Goal: Navigation & Orientation: Find specific page/section

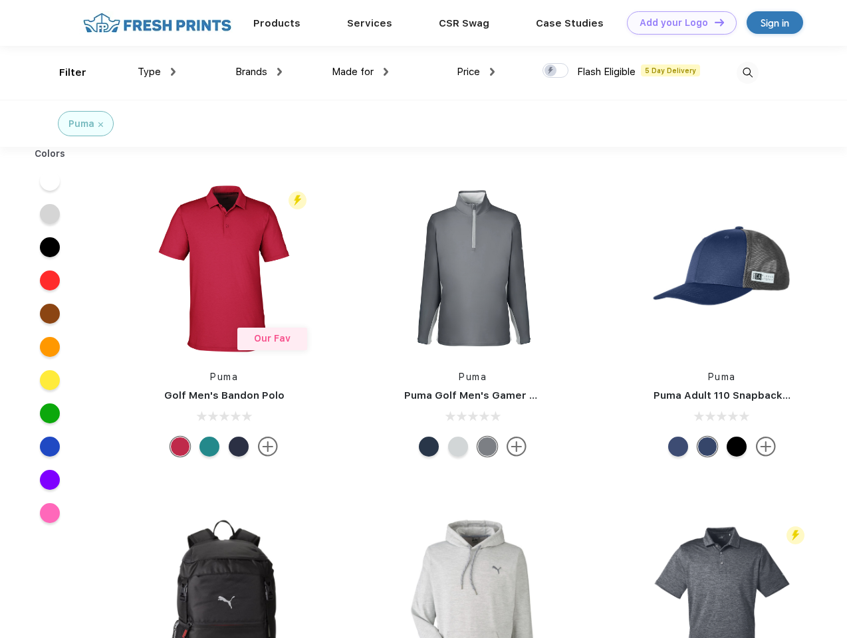
click at [677, 23] on link "Add your Logo Design Tool" at bounding box center [682, 22] width 110 height 23
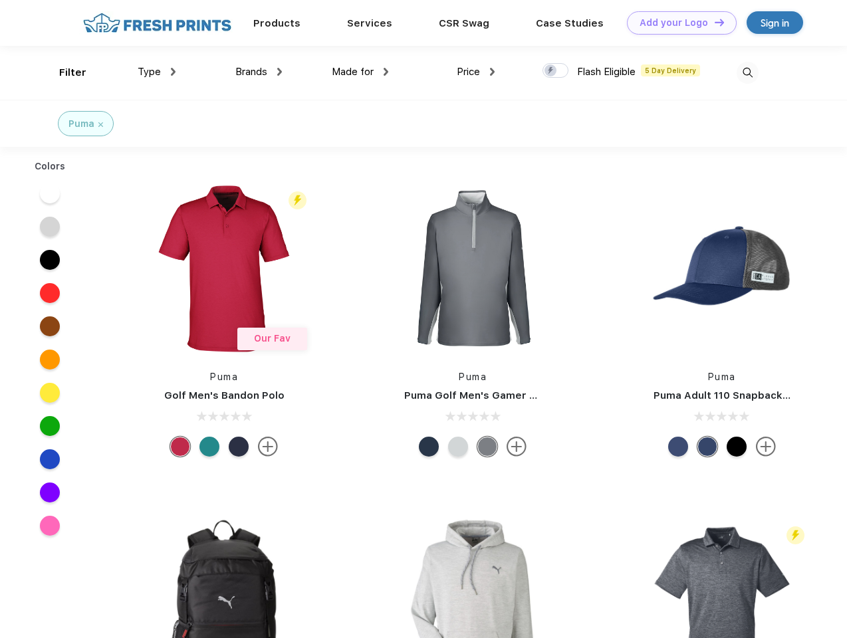
click at [0, 0] on div "Design Tool" at bounding box center [0, 0] width 0 height 0
click at [714, 22] on link "Add your Logo Design Tool" at bounding box center [682, 22] width 110 height 23
click at [64, 72] on div "Filter" at bounding box center [72, 72] width 27 height 15
click at [157, 72] on span "Type" at bounding box center [149, 72] width 23 height 12
click at [259, 72] on span "Brands" at bounding box center [251, 72] width 32 height 12
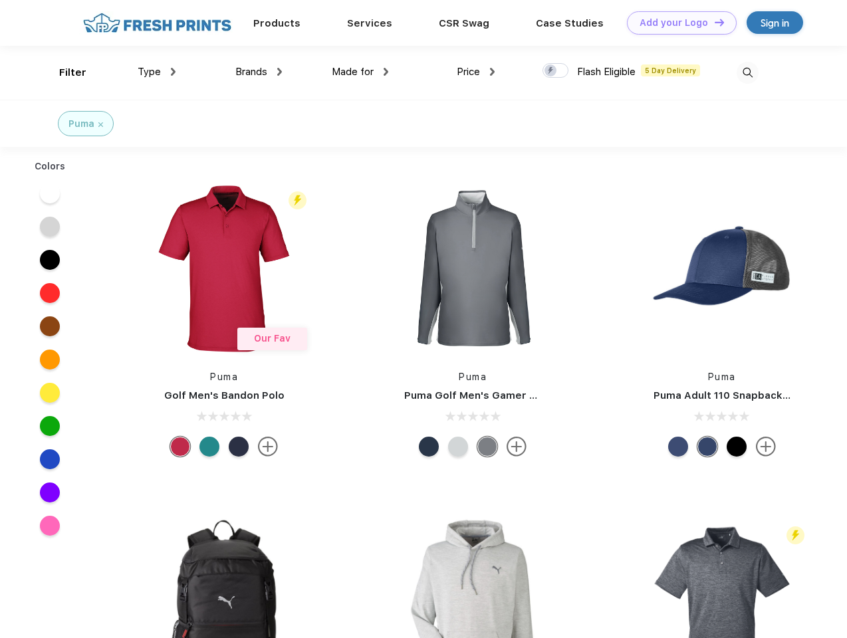
click at [360, 72] on span "Made for" at bounding box center [353, 72] width 42 height 12
click at [476, 72] on span "Price" at bounding box center [468, 72] width 23 height 12
click at [556, 71] on div at bounding box center [556, 70] width 26 height 15
click at [551, 71] on input "checkbox" at bounding box center [547, 67] width 9 height 9
click at [748, 72] on img at bounding box center [748, 73] width 22 height 22
